Goal: Information Seeking & Learning: Understand process/instructions

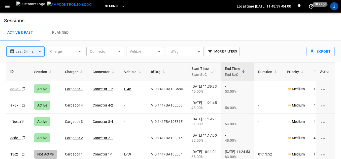
click at [158, 52] on body "**********" at bounding box center [170, 93] width 341 height 187
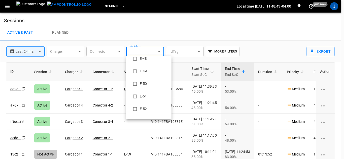
scroll to position [101, 0]
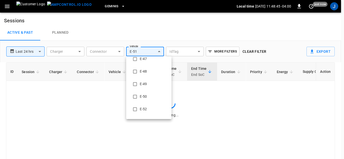
type input "**********"
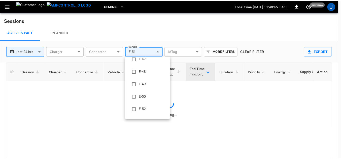
scroll to position [0, 0]
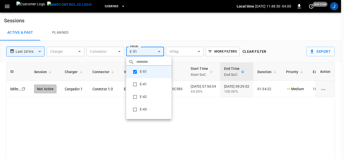
click at [175, 35] on div at bounding box center [172, 79] width 344 height 159
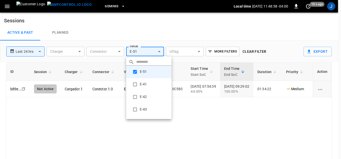
click at [159, 52] on body "**********" at bounding box center [170, 93] width 341 height 187
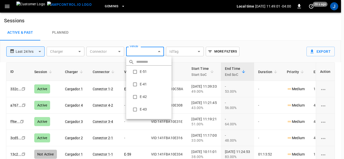
click at [143, 35] on div at bounding box center [172, 79] width 344 height 159
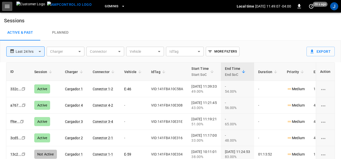
click at [8, 7] on icon "button" at bounding box center [7, 6] width 6 height 6
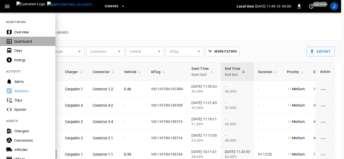
click at [16, 43] on div "Dashboard" at bounding box center [31, 41] width 35 height 5
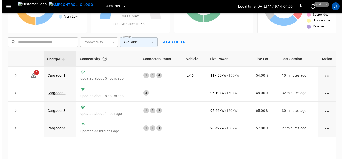
scroll to position [50, 0]
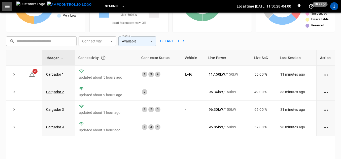
click at [5, 5] on icon "button" at bounding box center [7, 6] width 6 height 6
click at [6, 6] on icon "button" at bounding box center [7, 6] width 5 height 3
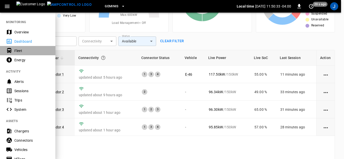
click at [17, 50] on div "Fleet" at bounding box center [31, 50] width 35 height 5
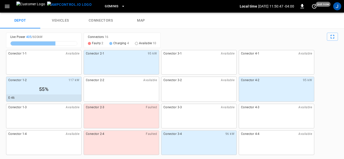
click at [65, 20] on link "vehicles" at bounding box center [60, 21] width 40 height 16
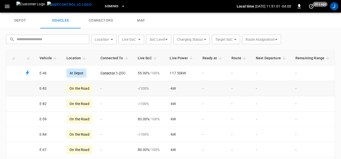
click at [77, 89] on div "On the Road" at bounding box center [79, 88] width 26 height 9
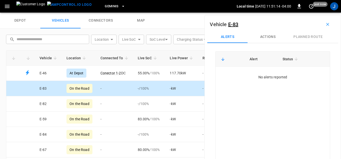
click at [84, 89] on div "On the Road" at bounding box center [79, 88] width 26 height 9
click at [8, 7] on icon "button" at bounding box center [7, 6] width 5 height 3
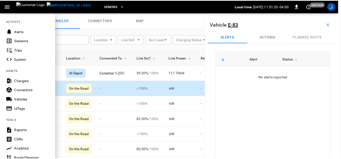
scroll to position [25, 0]
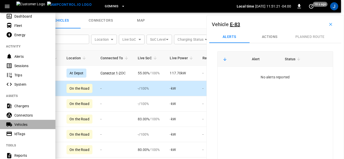
click at [20, 125] on div "Vehicles" at bounding box center [31, 124] width 35 height 5
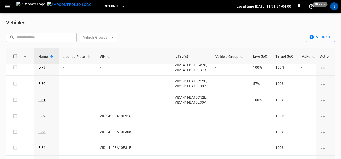
scroll to position [629, 0]
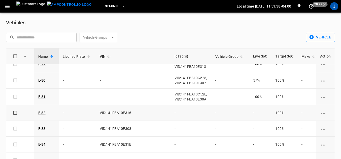
click at [170, 112] on td "-" at bounding box center [190, 113] width 41 height 16
click at [170, 57] on th "IdTag(s)" at bounding box center [190, 57] width 41 height 16
click at [215, 55] on span "Vehicle Group" at bounding box center [230, 57] width 30 height 6
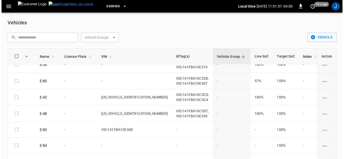
scroll to position [327, 0]
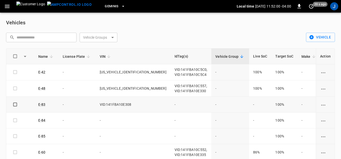
click at [174, 104] on span "-" at bounding box center [174, 105] width 1 height 4
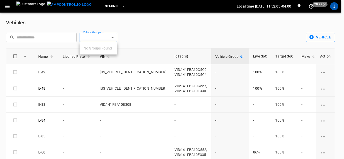
click at [112, 38] on body "Geminis Local time [DATE] 11:52:05 -04:00 0 20 s ago J Vehicles ​ ​ Vehicle Gro…" at bounding box center [172, 89] width 344 height 179
click at [112, 38] on div at bounding box center [172, 79] width 344 height 159
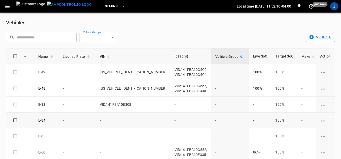
click at [321, 121] on icon "vehicle options" at bounding box center [323, 121] width 6 height 6
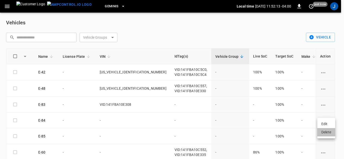
click at [327, 133] on li "Delete" at bounding box center [326, 132] width 18 height 8
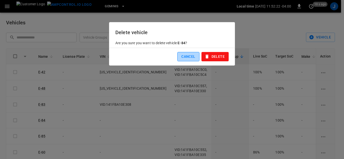
click at [193, 57] on button "Cancel" at bounding box center [188, 56] width 22 height 9
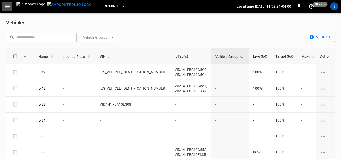
click at [6, 7] on icon "button" at bounding box center [7, 6] width 6 height 6
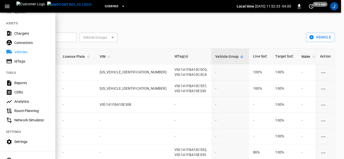
scroll to position [75, 0]
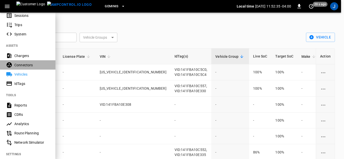
click at [29, 65] on div "Connectors" at bounding box center [31, 65] width 35 height 5
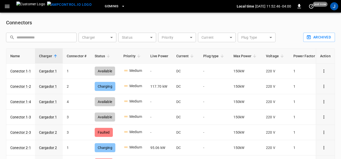
click at [120, 6] on icon "button" at bounding box center [122, 6] width 5 height 5
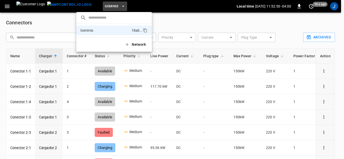
click at [146, 45] on button "Network" at bounding box center [135, 44] width 28 height 10
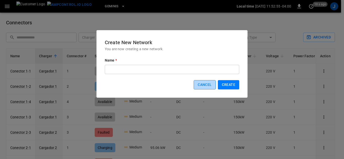
click at [202, 86] on button "Cancel" at bounding box center [204, 84] width 22 height 9
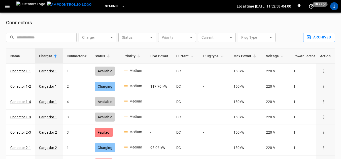
click at [7, 5] on icon "button" at bounding box center [7, 6] width 6 height 6
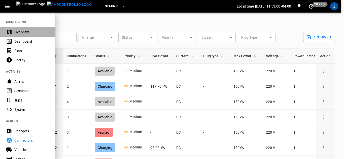
click at [20, 32] on div "Overview" at bounding box center [31, 32] width 35 height 5
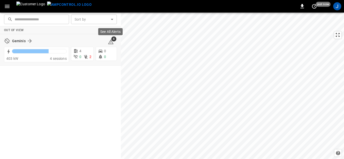
click at [112, 41] on span "4" at bounding box center [113, 38] width 5 height 5
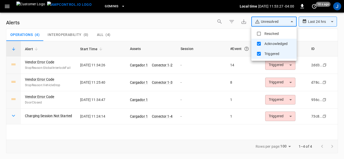
click at [291, 23] on body "**********" at bounding box center [172, 78] width 344 height 157
click at [291, 23] on div at bounding box center [172, 79] width 344 height 159
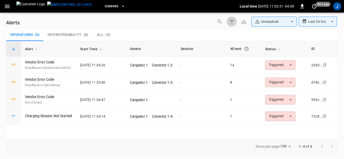
click at [229, 21] on icon "button" at bounding box center [231, 21] width 5 height 3
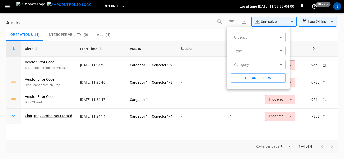
click at [7, 6] on div at bounding box center [172, 79] width 344 height 159
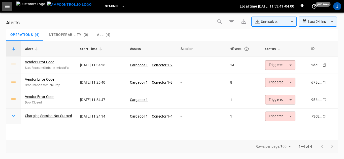
click at [7, 6] on icon "button" at bounding box center [7, 6] width 6 height 6
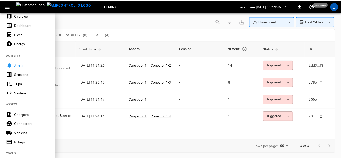
scroll to position [25, 0]
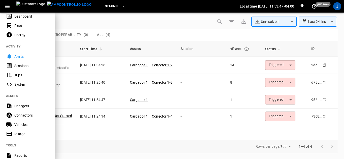
click at [19, 65] on div "Sessions" at bounding box center [31, 65] width 35 height 5
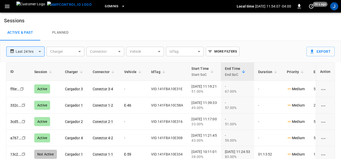
click at [63, 32] on link "Planned" at bounding box center [60, 33] width 40 height 16
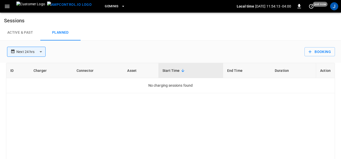
click at [13, 32] on link "Active & Past" at bounding box center [20, 33] width 40 height 16
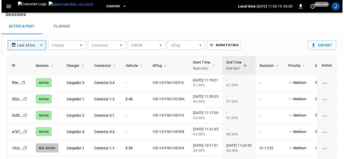
scroll to position [25, 0]
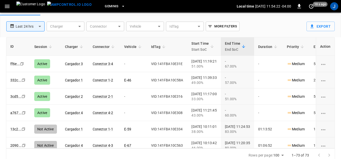
click at [9, 6] on icon "button" at bounding box center [7, 6] width 6 height 6
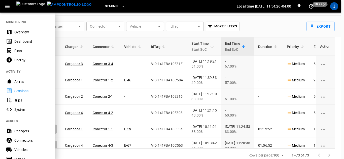
click at [16, 109] on div "System" at bounding box center [31, 109] width 35 height 5
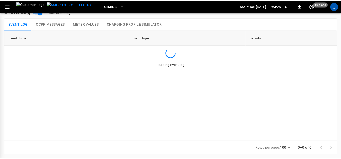
scroll to position [9, 0]
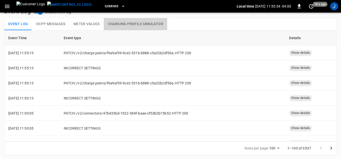
click at [116, 24] on button "Charging Profile Simulator" at bounding box center [135, 24] width 63 height 12
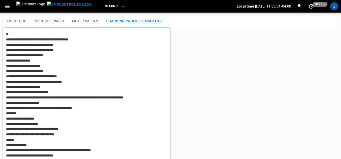
type textarea "**********"
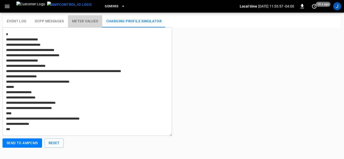
click at [79, 21] on button "Meter Values" at bounding box center [85, 21] width 34 height 12
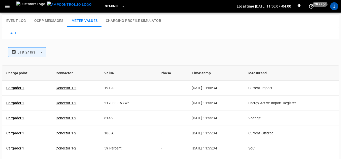
click at [47, 20] on button "OCPP Messages" at bounding box center [48, 21] width 37 height 12
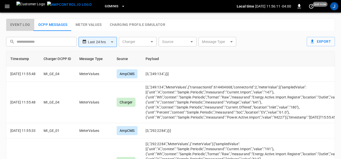
click at [20, 23] on button "Event Log" at bounding box center [20, 25] width 28 height 12
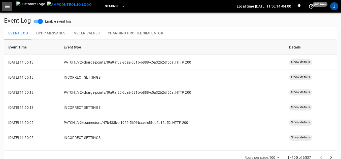
click at [9, 5] on icon "button" at bounding box center [7, 6] width 6 height 6
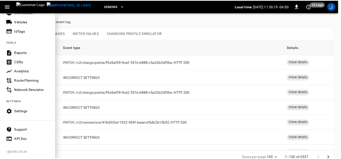
scroll to position [131, 0]
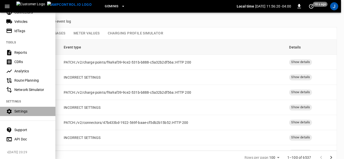
click at [23, 109] on div "Settings" at bounding box center [31, 111] width 35 height 5
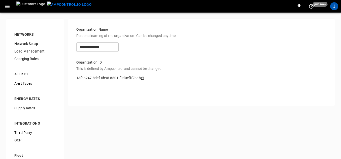
click at [6, 6] on icon "button" at bounding box center [7, 6] width 5 height 3
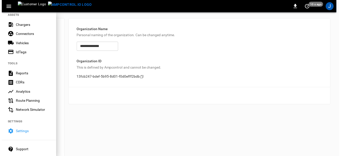
scroll to position [131, 0]
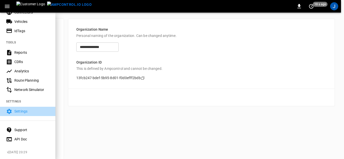
click at [19, 109] on div "Settings" at bounding box center [31, 111] width 35 height 5
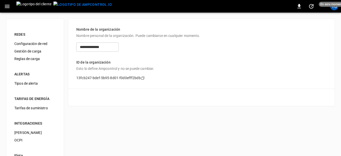
click at [7, 6] on icon "button" at bounding box center [7, 6] width 5 height 3
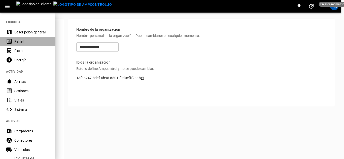
click at [17, 41] on font "Panel" at bounding box center [18, 41] width 9 height 4
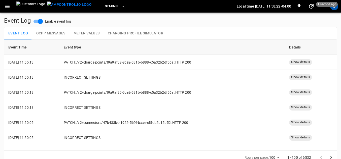
click at [6, 6] on icon "button" at bounding box center [7, 6] width 6 height 6
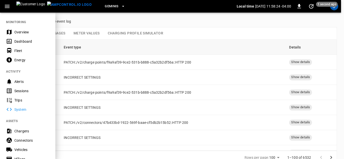
click at [14, 42] on div "Dashboard" at bounding box center [27, 41] width 55 height 9
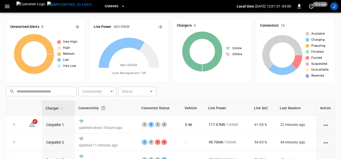
click at [6, 6] on icon "button" at bounding box center [7, 6] width 5 height 3
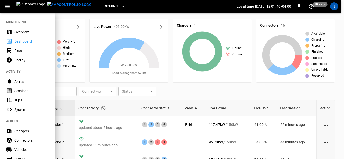
click at [17, 50] on div "Fleet" at bounding box center [31, 50] width 35 height 5
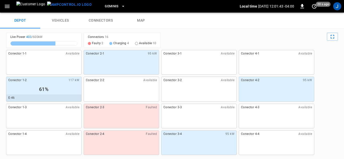
click at [57, 20] on link "vehicles" at bounding box center [60, 21] width 40 height 16
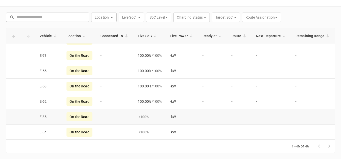
scroll to position [613, 0]
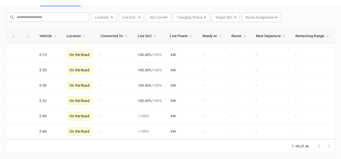
click at [121, 36] on span "Connected To" at bounding box center [114, 36] width 29 height 6
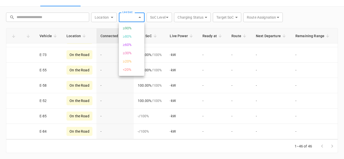
click at [112, 18] on div at bounding box center [172, 79] width 344 height 159
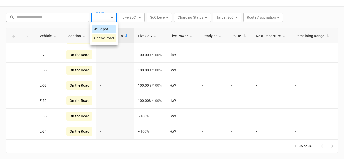
click at [167, 17] on div at bounding box center [172, 79] width 344 height 159
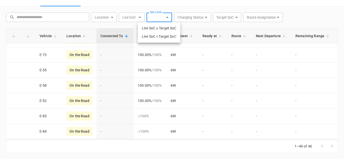
click at [205, 17] on div at bounding box center [172, 79] width 344 height 159
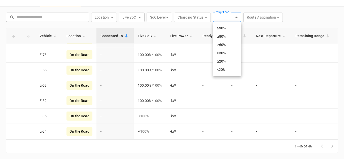
click at [278, 18] on div at bounding box center [172, 79] width 344 height 159
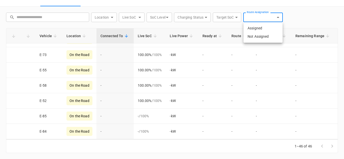
click at [255, 111] on div at bounding box center [172, 79] width 344 height 159
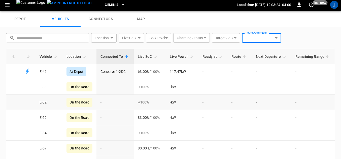
scroll to position [0, 0]
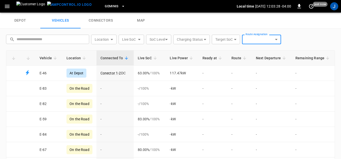
click at [22, 21] on link "depot" at bounding box center [20, 21] width 40 height 16
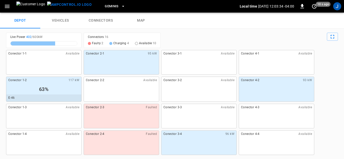
drag, startPoint x: 175, startPoint y: 33, endPoint x: 21, endPoint y: 24, distance: 154.2
drag, startPoint x: 21, startPoint y: 24, endPoint x: 35, endPoint y: 21, distance: 14.3
drag, startPoint x: 35, startPoint y: 21, endPoint x: 27, endPoint y: 17, distance: 9.3
drag, startPoint x: 27, startPoint y: 17, endPoint x: 21, endPoint y: 15, distance: 6.1
drag, startPoint x: 21, startPoint y: 15, endPoint x: 15, endPoint y: 11, distance: 7.6
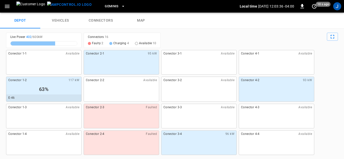
drag, startPoint x: 15, startPoint y: 11, endPoint x: 2, endPoint y: 6, distance: 14.3
drag, startPoint x: 2, startPoint y: 6, endPoint x: 9, endPoint y: 2, distance: 8.2
click at [9, 2] on button "button" at bounding box center [7, 6] width 10 height 9
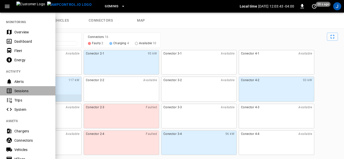
click at [22, 91] on div "Sessions" at bounding box center [31, 91] width 35 height 5
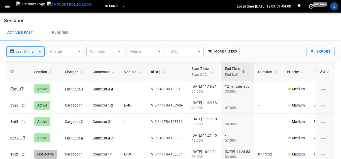
click at [249, 135] on div "- 67.00%" at bounding box center [237, 138] width 25 height 10
drag, startPoint x: 250, startPoint y: 100, endPoint x: 156, endPoint y: 22, distance: 122.0
click at [156, 22] on h6 "Sessions" at bounding box center [170, 19] width 341 height 12
click at [6, 7] on icon "button" at bounding box center [7, 6] width 6 height 6
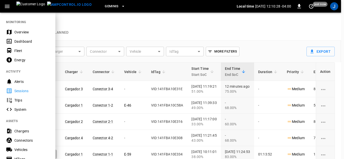
click at [154, 30] on div at bounding box center [172, 79] width 344 height 159
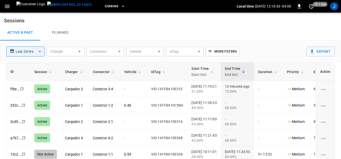
click at [199, 51] on body "**********" at bounding box center [170, 93] width 341 height 187
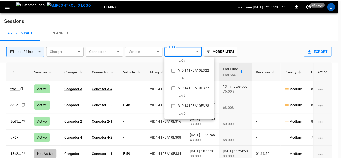
scroll to position [1377, 0]
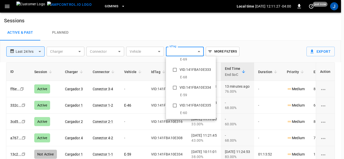
click at [158, 51] on div at bounding box center [172, 79] width 344 height 159
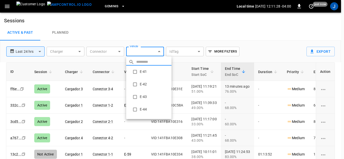
click at [158, 51] on body "**********" at bounding box center [172, 93] width 344 height 187
click at [274, 32] on div at bounding box center [172, 79] width 344 height 159
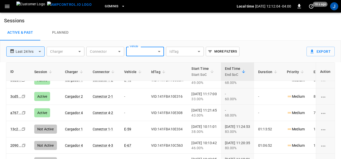
scroll to position [0, 0]
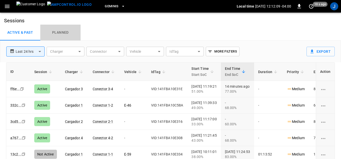
click at [65, 32] on link "Planned" at bounding box center [60, 33] width 40 height 16
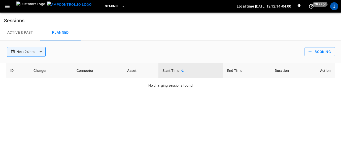
click at [7, 8] on icon "button" at bounding box center [7, 6] width 5 height 3
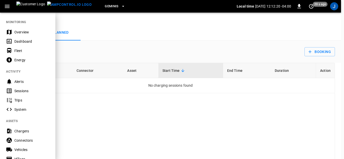
click at [16, 60] on div "Energy" at bounding box center [31, 60] width 35 height 5
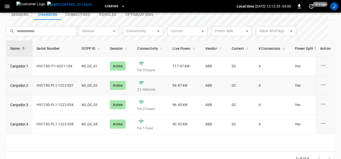
scroll to position [174, 0]
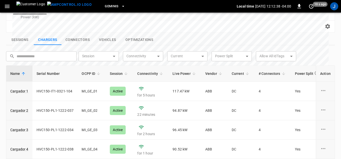
click at [113, 35] on button "Vehicles" at bounding box center [108, 40] width 28 height 11
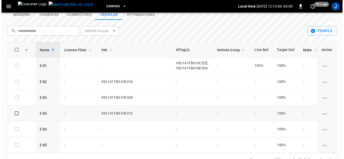
scroll to position [657, 0]
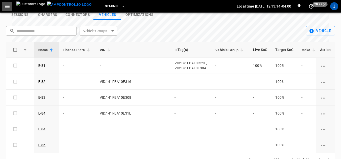
click at [6, 5] on icon "button" at bounding box center [7, 6] width 6 height 6
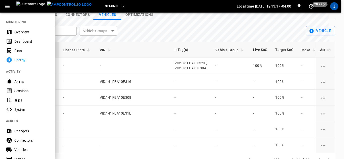
click at [18, 41] on div "Dashboard" at bounding box center [31, 41] width 35 height 5
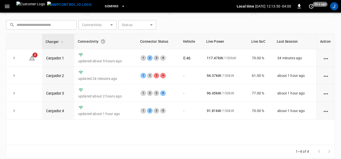
scroll to position [72, 0]
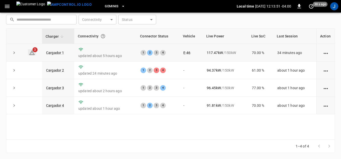
click at [33, 52] on span "3" at bounding box center [34, 49] width 5 height 5
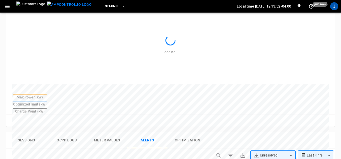
scroll to position [234, 0]
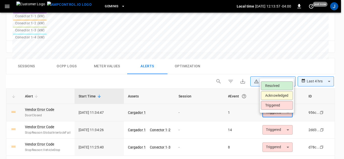
click at [279, 87] on li "Resolved" at bounding box center [277, 85] width 32 height 9
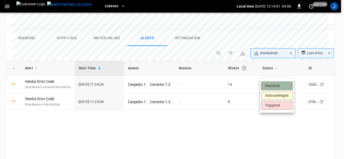
click at [275, 86] on li "Resolved" at bounding box center [277, 85] width 32 height 9
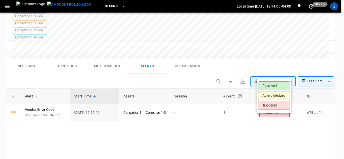
click at [273, 86] on li "Resolved" at bounding box center [274, 85] width 32 height 9
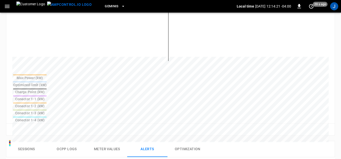
scroll to position [151, 0]
click at [177, 142] on button "Optimization" at bounding box center [187, 150] width 40 height 16
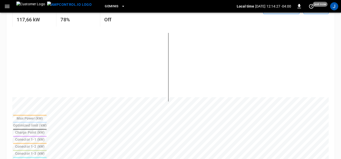
scroll to position [126, 0]
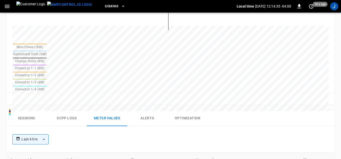
scroll to position [176, 0]
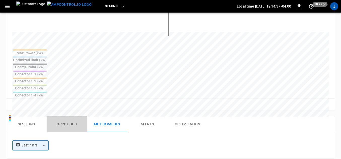
click at [66, 116] on button "Ocpp logs" at bounding box center [67, 124] width 40 height 16
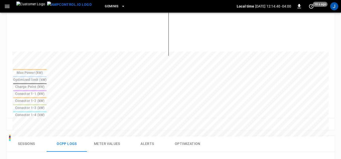
scroll to position [151, 0]
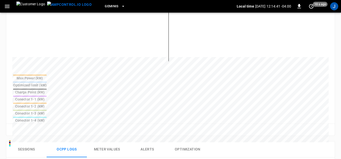
click at [27, 142] on button "Sessions" at bounding box center [26, 150] width 40 height 16
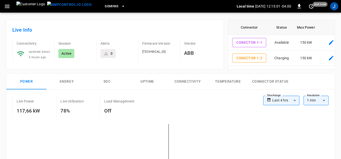
scroll to position [0, 0]
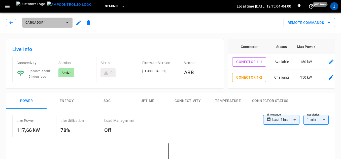
click at [67, 22] on icon "button" at bounding box center [67, 22] width 5 height 5
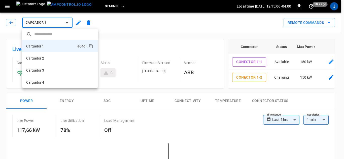
click at [10, 24] on div at bounding box center [172, 79] width 344 height 159
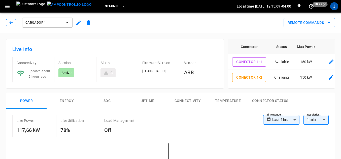
click at [10, 22] on icon "button" at bounding box center [11, 22] width 5 height 5
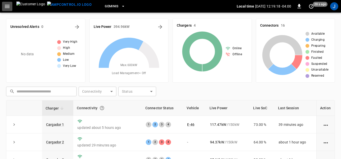
click at [8, 8] on icon "button" at bounding box center [7, 6] width 5 height 3
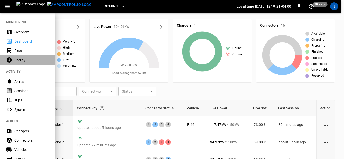
click at [23, 60] on div "Energy" at bounding box center [31, 60] width 35 height 5
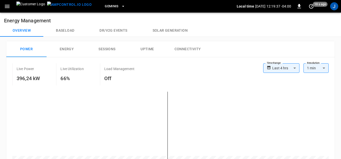
drag, startPoint x: 332, startPoint y: 0, endPoint x: 136, endPoint y: 4, distance: 195.7
click at [136, 4] on div "Geminis" at bounding box center [166, 7] width 141 height 12
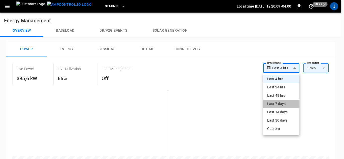
click at [282, 105] on li "Last 7 days" at bounding box center [281, 104] width 36 height 8
type input "**********"
type input "***"
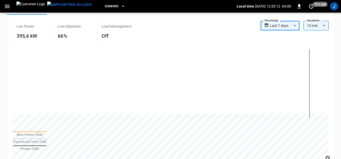
scroll to position [50, 0]
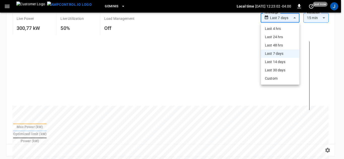
click at [295, 18] on body "**********" at bounding box center [172, 134] width 344 height 369
click at [280, 62] on li "Last 14 days" at bounding box center [280, 62] width 38 height 8
type input "**********"
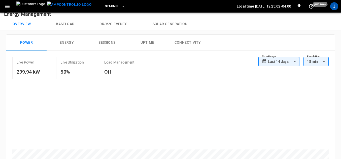
scroll to position [0, 0]
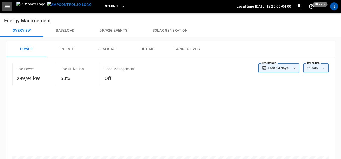
click at [7, 7] on icon "button" at bounding box center [7, 6] width 6 height 6
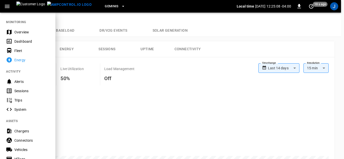
click at [22, 41] on div "Dashboard" at bounding box center [31, 41] width 35 height 5
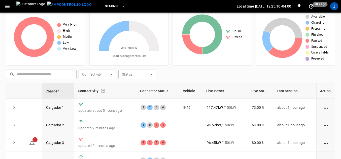
scroll to position [25, 0]
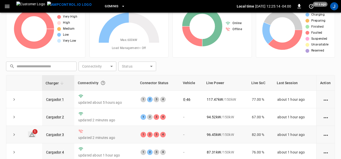
click at [32, 135] on icon at bounding box center [32, 134] width 6 height 5
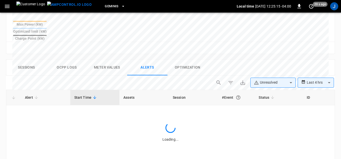
scroll to position [234, 0]
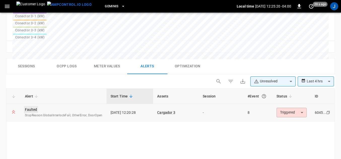
click at [32, 106] on link "Faulted" at bounding box center [31, 109] width 14 height 7
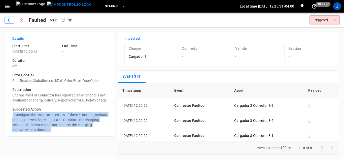
drag, startPoint x: 13, startPoint y: 119, endPoint x: 101, endPoint y: 134, distance: 89.8
click at [101, 133] on p "Investigate the associated errors. If there is nothing serious, unplug the vehi…" at bounding box center [59, 122] width 95 height 20
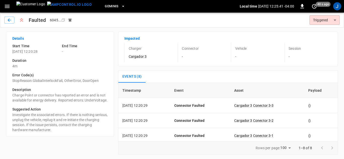
drag, startPoint x: 80, startPoint y: 123, endPoint x: 13, endPoint y: 94, distance: 73.3
click at [13, 94] on p "Charge Point or connector has reported an error and is not available for energy…" at bounding box center [59, 98] width 95 height 10
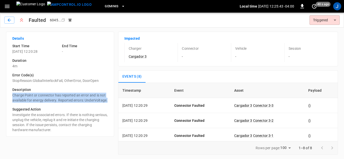
drag, startPoint x: 13, startPoint y: 94, endPoint x: 86, endPoint y: 106, distance: 74.4
click at [86, 103] on p "Charge Point or connector has reported an error and is not available for energy…" at bounding box center [59, 98] width 95 height 10
copy p "Charge Point or connector has reported an error and is not available for energy…"
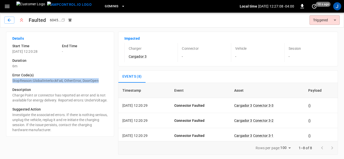
drag, startPoint x: 12, startPoint y: 81, endPoint x: 98, endPoint y: 81, distance: 85.5
click at [98, 81] on p "StopReason:GlobalInterlockFail, OtherError, DoorOpen" at bounding box center [59, 80] width 95 height 5
copy p "StopReason:GlobalInterlockFail, OtherError, DoorOpen"
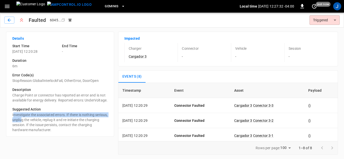
drag, startPoint x: 13, startPoint y: 119, endPoint x: 35, endPoint y: 125, distance: 22.7
click at [35, 125] on p "Investigate the associated errors. If there is nothing serious, unplug the vehi…" at bounding box center [59, 122] width 95 height 20
click at [13, 118] on p "Investigate the associated errors. If there is nothing serious, unplug the vehi…" at bounding box center [59, 122] width 95 height 20
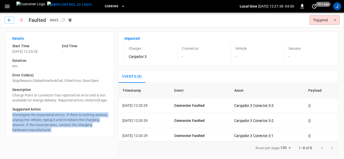
drag, startPoint x: 11, startPoint y: 119, endPoint x: 106, endPoint y: 134, distance: 96.3
click at [106, 133] on div "Suggested Action Investigate the associated errors. If there is nothing serious…" at bounding box center [57, 118] width 99 height 30
copy p "Investigate the associated errors. If there is nothing serious, unplug the vehi…"
click at [9, 7] on icon "button" at bounding box center [7, 6] width 6 height 6
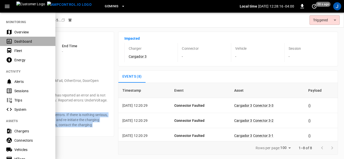
click at [18, 42] on div "Dashboard" at bounding box center [31, 41] width 35 height 5
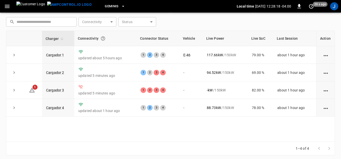
scroll to position [72, 0]
